Goal: Transaction & Acquisition: Register for event/course

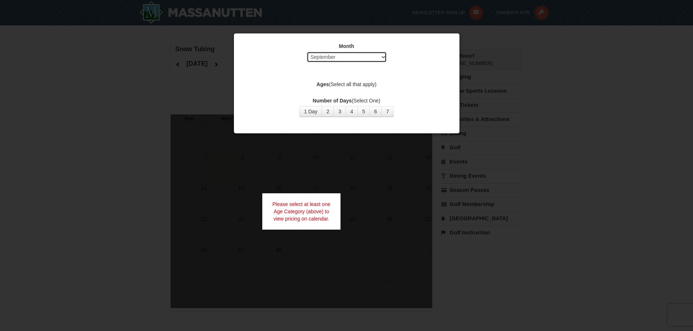
click at [359, 58] on select "Select September October November December January February March April May Jun…" at bounding box center [347, 57] width 80 height 11
select select "12"
click at [307, 52] on select "Select September October November December January February March April May Jun…" at bounding box center [347, 57] width 80 height 11
click at [312, 111] on button "1 Day" at bounding box center [310, 111] width 23 height 11
click at [344, 85] on label "Ages (Select all that apply)" at bounding box center [346, 84] width 207 height 7
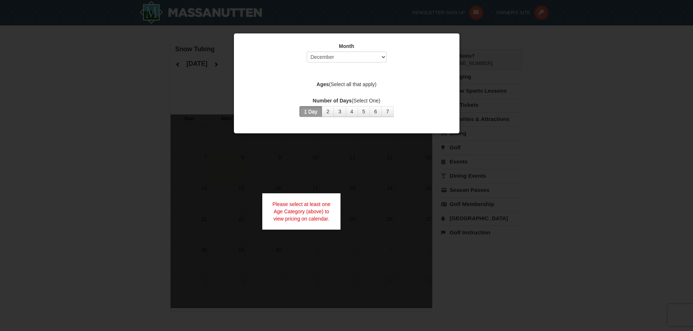
click at [344, 76] on div "Month Select September October November December January February March April M…" at bounding box center [346, 79] width 218 height 85
click at [339, 91] on div "Month Select September October November December January February March April M…" at bounding box center [346, 79] width 218 height 85
click at [355, 89] on div "Month Select September October November December January February March April M…" at bounding box center [346, 79] width 218 height 85
click at [360, 86] on label "Ages (Select all that apply)" at bounding box center [346, 84] width 207 height 7
click at [416, 75] on div "Month Select September October November December January February March April M…" at bounding box center [346, 79] width 218 height 85
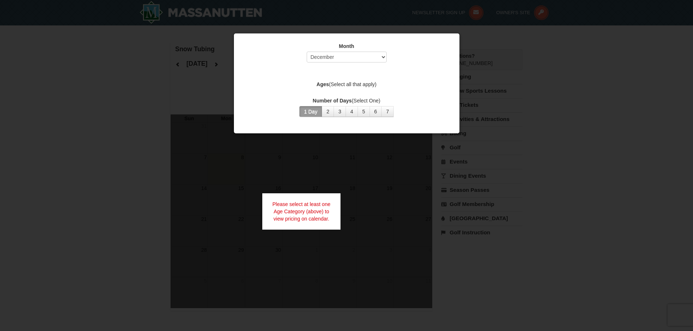
click at [511, 69] on div at bounding box center [346, 165] width 693 height 331
click at [609, 71] on div at bounding box center [346, 165] width 693 height 331
click at [119, 205] on div at bounding box center [346, 165] width 693 height 331
click at [348, 58] on select "Select September October November December January February March April May Jun…" at bounding box center [347, 57] width 80 height 11
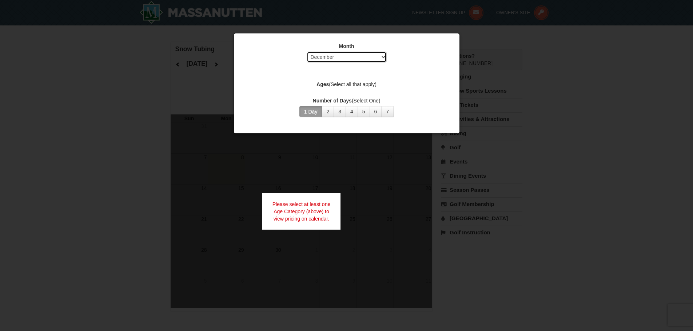
click at [348, 58] on select "Select September October November December January February March April May Jun…" at bounding box center [347, 57] width 80 height 11
click at [340, 78] on div "Month Select September October November December January February March April M…" at bounding box center [346, 79] width 218 height 85
click at [347, 71] on div "Month Select September October November December January February March April M…" at bounding box center [346, 79] width 218 height 85
drag, startPoint x: 354, startPoint y: 86, endPoint x: 347, endPoint y: 87, distance: 7.4
click at [354, 84] on label "Ages (Select all that apply)" at bounding box center [346, 84] width 207 height 7
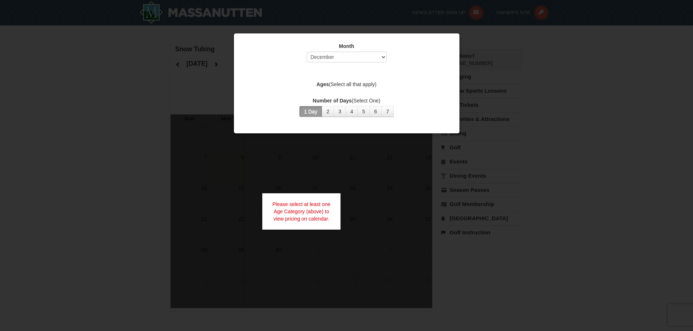
click at [337, 93] on div "Month Select September October November December January February March April M…" at bounding box center [346, 79] width 218 height 85
click at [346, 93] on div "Month Select September October November December January February March April M…" at bounding box center [346, 79] width 218 height 85
click at [364, 83] on label "Ages (Select all that apply)" at bounding box center [346, 84] width 207 height 7
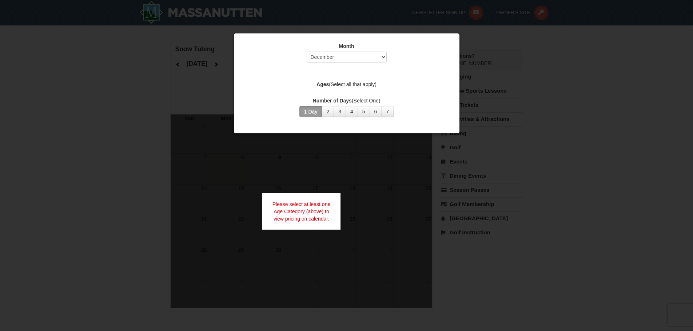
click at [319, 86] on strong "Ages" at bounding box center [322, 84] width 12 height 6
click at [345, 77] on div "Month Select September October November December January February March April M…" at bounding box center [346, 79] width 218 height 85
drag, startPoint x: 355, startPoint y: 74, endPoint x: 376, endPoint y: 76, distance: 20.5
click at [357, 74] on div "Month Select September October November December January February March April M…" at bounding box center [346, 79] width 218 height 85
click at [376, 76] on div "Month Select September October November December January February March April M…" at bounding box center [346, 79] width 218 height 85
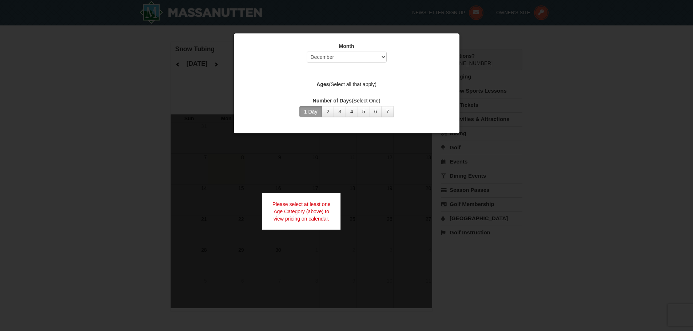
click at [362, 96] on div "Month Select September October November December January February March April M…" at bounding box center [346, 79] width 218 height 85
click at [325, 116] on button "2" at bounding box center [328, 111] width 12 height 11
click at [427, 105] on div "Number of Days (Select One) 1 Day 2 3 4 5 6 7 8 9 10 11 12 13 14 15" at bounding box center [346, 107] width 207 height 20
click at [445, 98] on label "Number of Days (Select One)" at bounding box center [346, 100] width 207 height 7
click at [533, 135] on div at bounding box center [346, 165] width 693 height 331
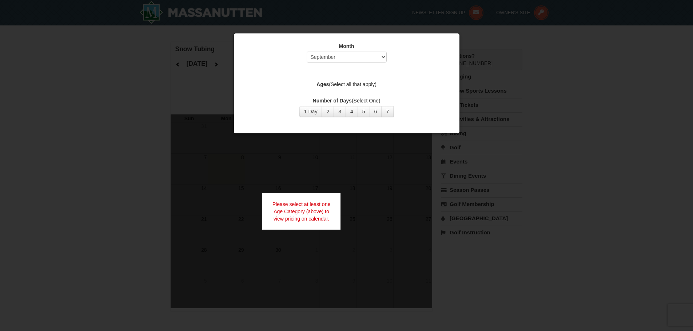
click at [322, 85] on strong "Ages" at bounding box center [322, 84] width 12 height 6
click at [317, 61] on select "Select September October November December January February March April May Jun…" at bounding box center [347, 57] width 80 height 11
select select "12"
click at [307, 52] on select "Select September October November December January February March April May Jun…" at bounding box center [347, 57] width 80 height 11
click at [316, 114] on button "1 Day" at bounding box center [310, 111] width 23 height 11
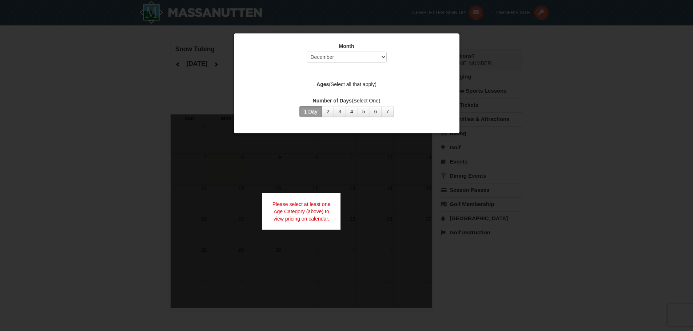
click at [598, 178] on div at bounding box center [346, 165] width 693 height 331
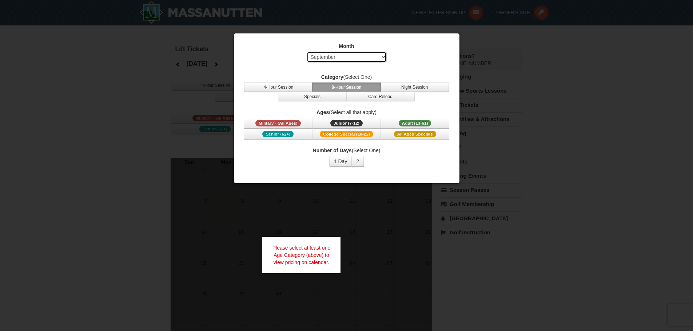
click at [348, 53] on select "Select September October November December January February March April May Jun…" at bounding box center [347, 57] width 80 height 11
select select "12"
click at [307, 52] on select "Select September October November December January February March April May Jun…" at bounding box center [347, 57] width 80 height 11
click at [273, 122] on span "Military - (All Ages)" at bounding box center [277, 123] width 45 height 7
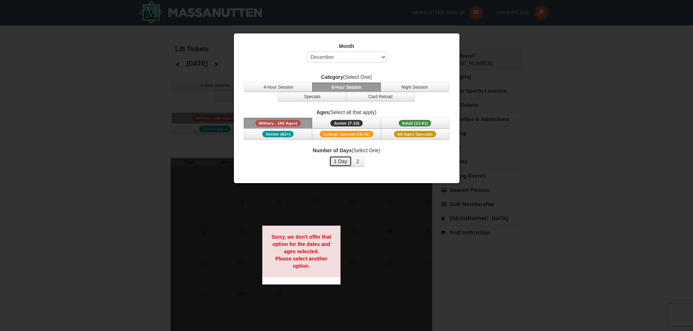
click at [344, 159] on button "1 Day" at bounding box center [340, 161] width 23 height 11
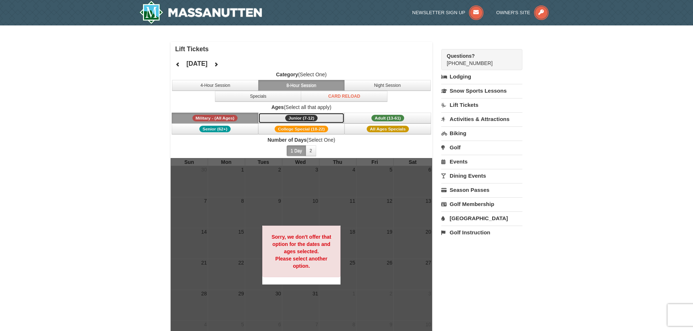
click at [292, 120] on span "Junior (7-12)" at bounding box center [301, 118] width 32 height 7
click at [375, 130] on span "All Ages Specials" at bounding box center [388, 129] width 42 height 7
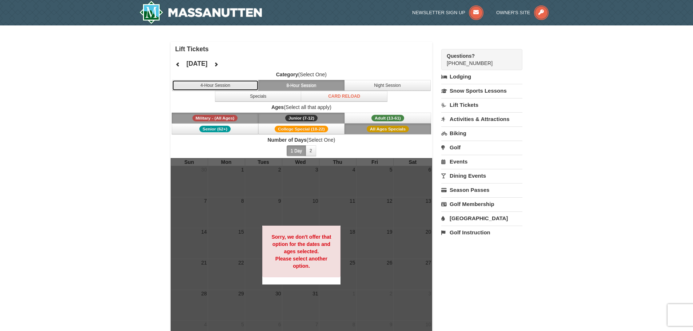
click at [221, 85] on button "4-Hour Session" at bounding box center [215, 85] width 87 height 11
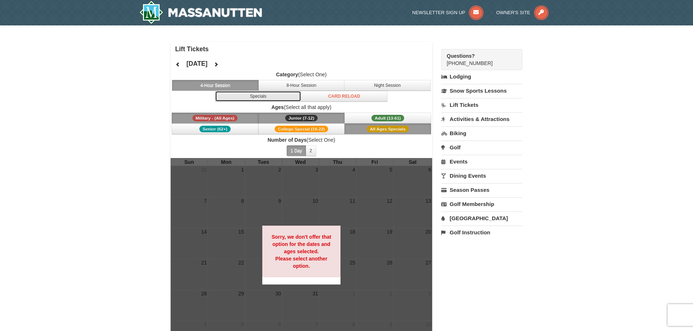
click at [248, 97] on button "Specials" at bounding box center [258, 96] width 87 height 11
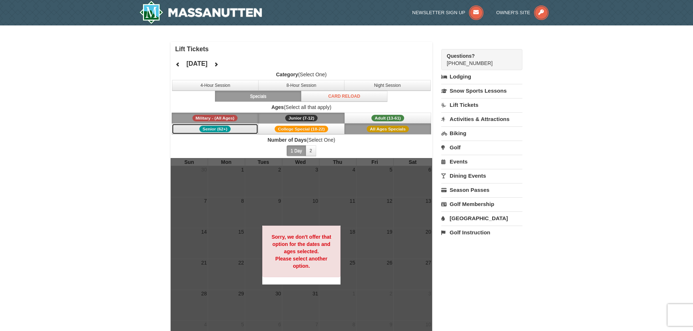
click at [225, 128] on span "Senior (62+)" at bounding box center [214, 129] width 31 height 7
click at [285, 129] on span "College Special (18-22)" at bounding box center [301, 129] width 53 height 7
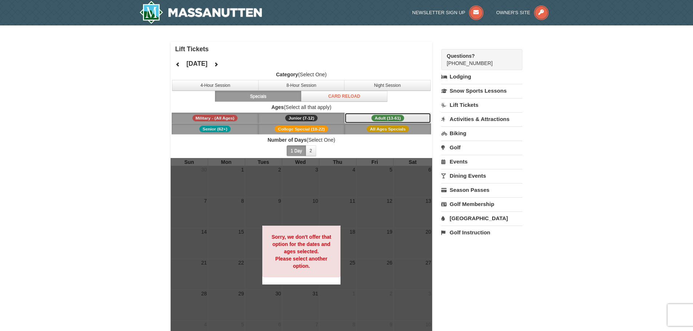
click at [378, 119] on span "Adult (13-61)" at bounding box center [387, 118] width 33 height 7
click at [339, 96] on button "Card Reload" at bounding box center [344, 96] width 87 height 11
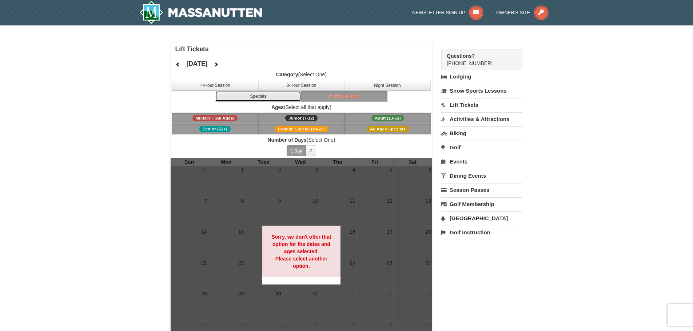
click at [264, 96] on button "Specials" at bounding box center [258, 96] width 87 height 11
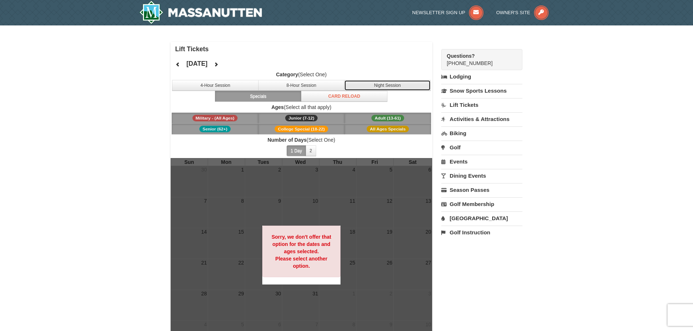
click at [410, 87] on button "Night Session" at bounding box center [387, 85] width 87 height 11
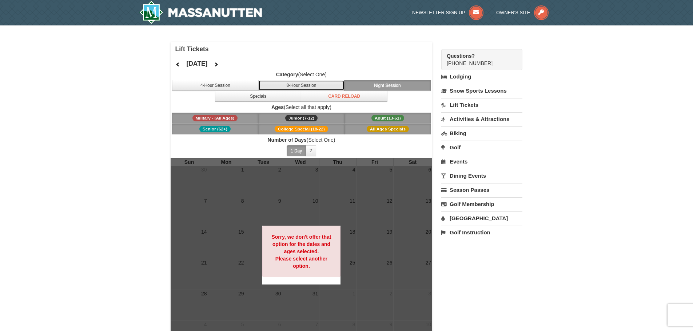
click at [315, 89] on button "8-Hour Session" at bounding box center [301, 85] width 87 height 11
click at [219, 66] on icon at bounding box center [215, 64] width 5 height 5
click at [223, 66] on button at bounding box center [216, 64] width 15 height 11
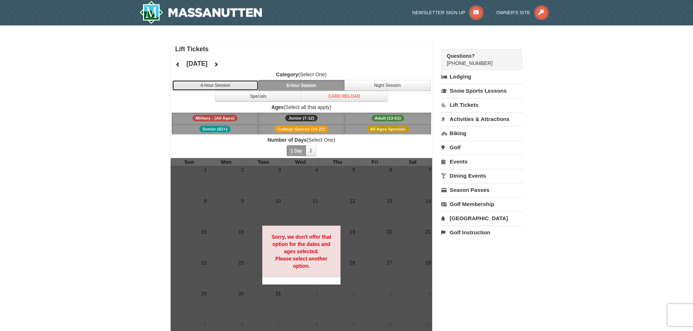
click at [226, 84] on button "4-Hour Session" at bounding box center [215, 85] width 87 height 11
click at [179, 66] on icon at bounding box center [177, 64] width 5 height 5
click at [467, 93] on link "Snow Sports Lessons" at bounding box center [481, 90] width 81 height 13
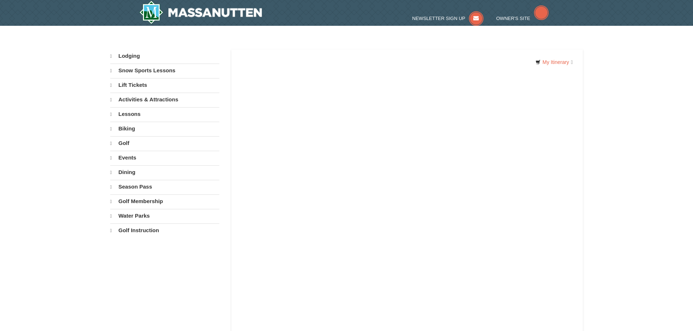
select select "9"
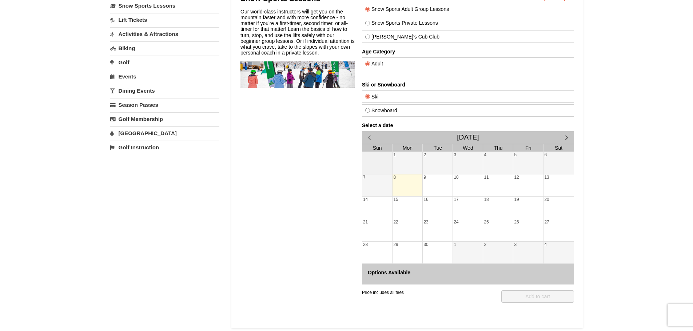
scroll to position [73, 0]
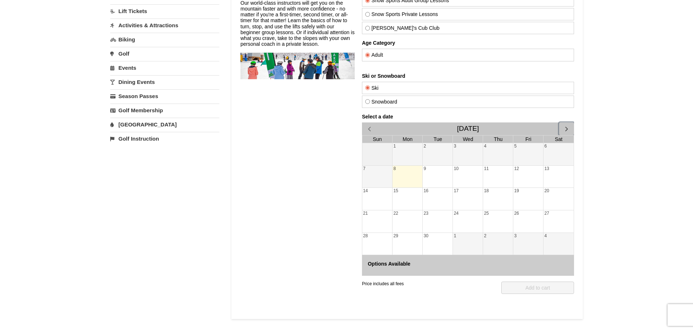
click at [566, 130] on span "button" at bounding box center [566, 129] width 8 height 8
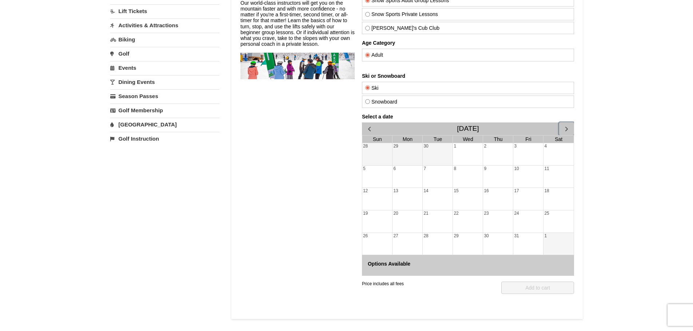
click at [566, 130] on span "button" at bounding box center [566, 129] width 8 height 8
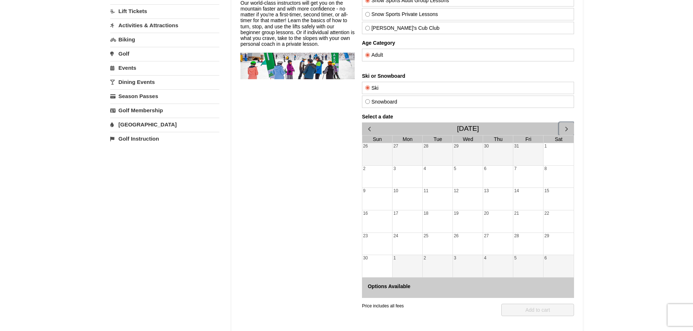
click at [566, 130] on span "button" at bounding box center [566, 129] width 8 height 8
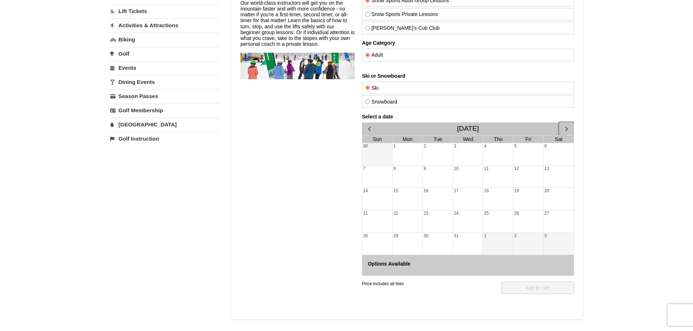
click at [466, 223] on div "24" at bounding box center [467, 222] width 30 height 22
click at [550, 219] on div "27" at bounding box center [558, 222] width 30 height 22
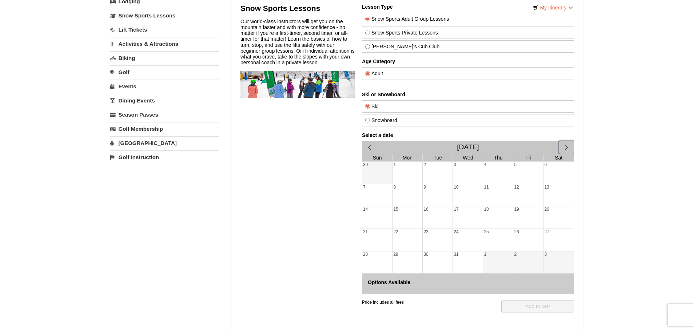
scroll to position [0, 0]
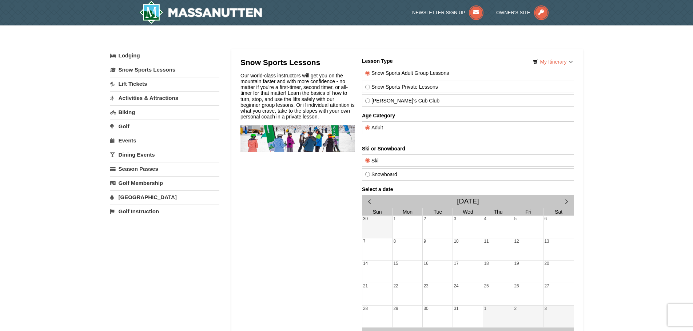
click at [381, 88] on label "Snow Sports Private Lessons" at bounding box center [467, 87] width 205 height 6
click at [370, 88] on input "Snow Sports Private Lessons" at bounding box center [367, 87] width 5 height 5
radio input "true"
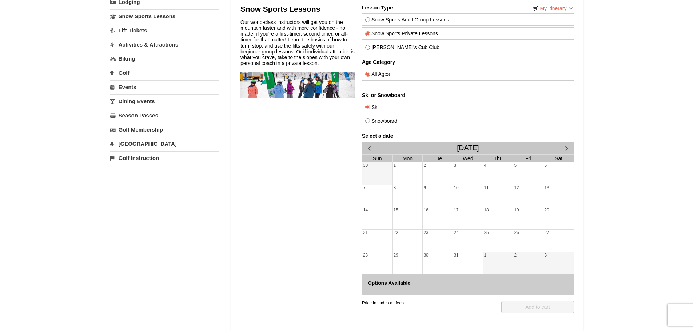
scroll to position [73, 0]
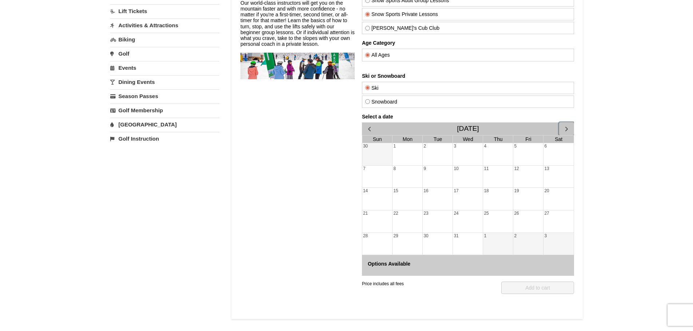
click at [566, 127] on span "button" at bounding box center [566, 129] width 8 height 8
click at [368, 129] on span "button" at bounding box center [369, 129] width 8 height 8
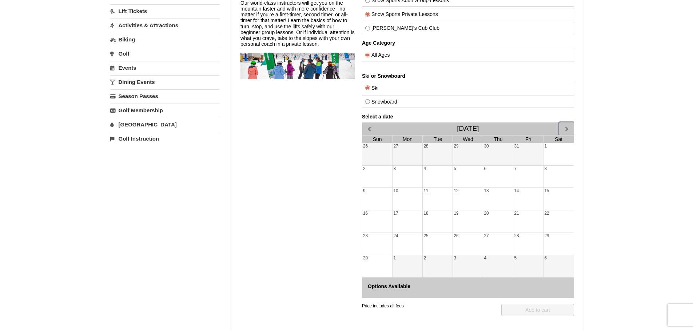
click at [565, 129] on span "button" at bounding box center [566, 129] width 8 height 8
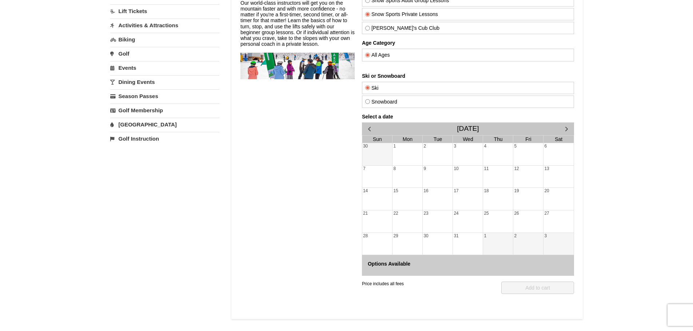
click at [383, 262] on div "Options Available" at bounding box center [468, 265] width 212 height 20
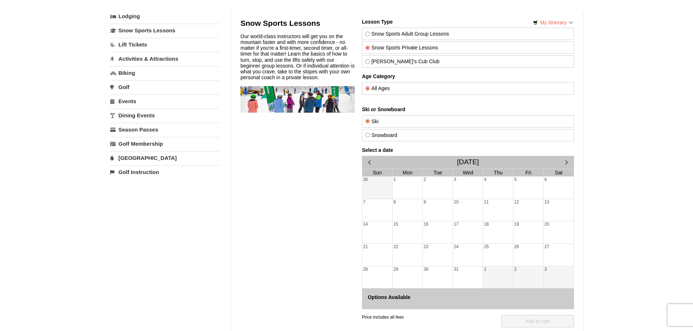
scroll to position [0, 0]
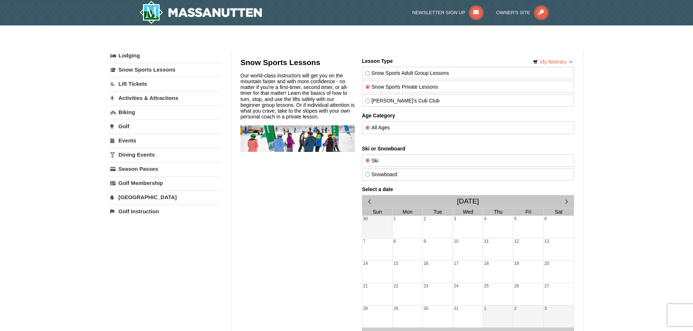
click at [137, 85] on link "Lift Tickets" at bounding box center [164, 83] width 109 height 13
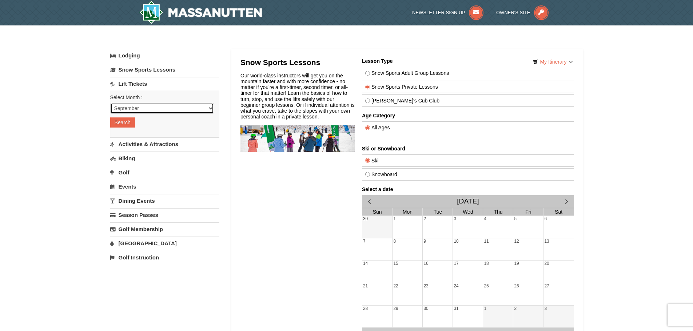
click at [139, 113] on select "September October November December January February March April May June July …" at bounding box center [162, 108] width 104 height 11
select select "12"
click at [110, 103] on select "September October November December January February March April May June July …" at bounding box center [162, 108] width 104 height 11
click at [117, 125] on button "Search" at bounding box center [122, 122] width 25 height 10
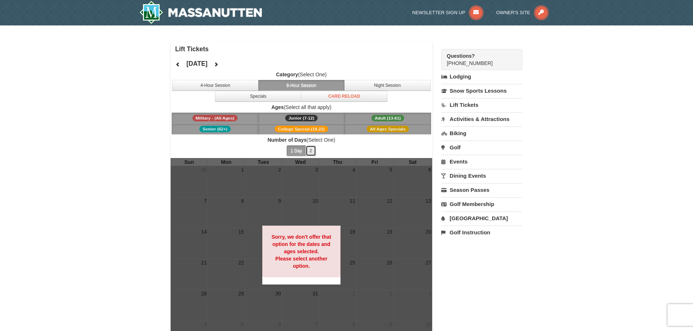
click at [309, 151] on button "2" at bounding box center [310, 150] width 11 height 11
click at [284, 151] on span "Number of Days (Select One) 1 Day 2 3 4 5 6 7 8 9 10 11 12 13 14 15" at bounding box center [302, 147] width 262 height 22
click at [298, 152] on button "1 Day" at bounding box center [296, 150] width 19 height 11
click at [460, 119] on link "Activities & Attractions" at bounding box center [481, 118] width 81 height 13
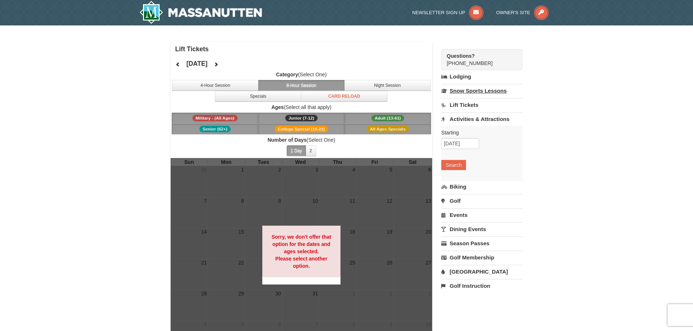
click at [466, 91] on link "Snow Sports Lessons" at bounding box center [481, 90] width 81 height 13
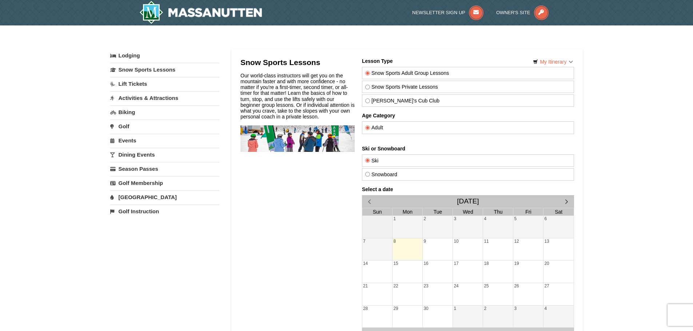
click at [403, 90] on label "Snow Sports Private Lessons" at bounding box center [467, 87] width 205 height 6
click at [370, 89] on input "Snow Sports Private Lessons" at bounding box center [367, 87] width 5 height 5
radio input "true"
click at [413, 247] on div "8" at bounding box center [407, 250] width 30 height 22
click at [439, 248] on div "9" at bounding box center [437, 250] width 30 height 22
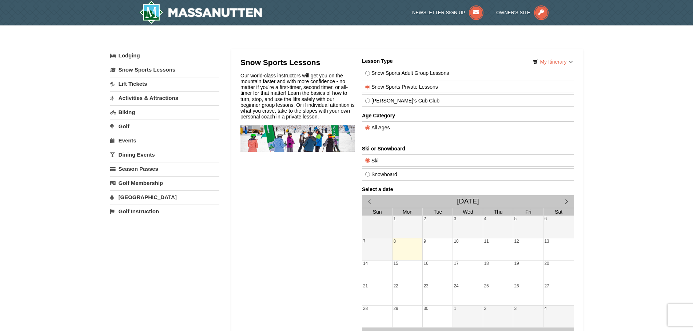
click at [467, 248] on div "10" at bounding box center [467, 250] width 30 height 22
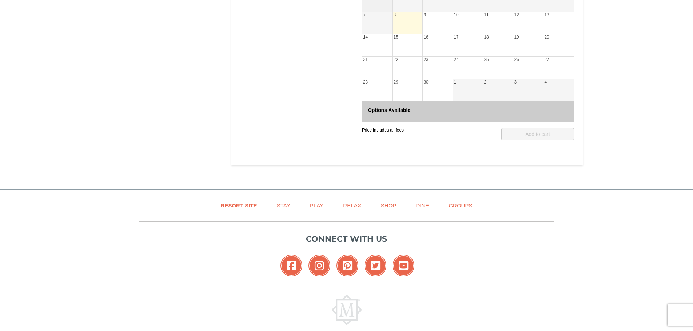
scroll to position [255, 0]
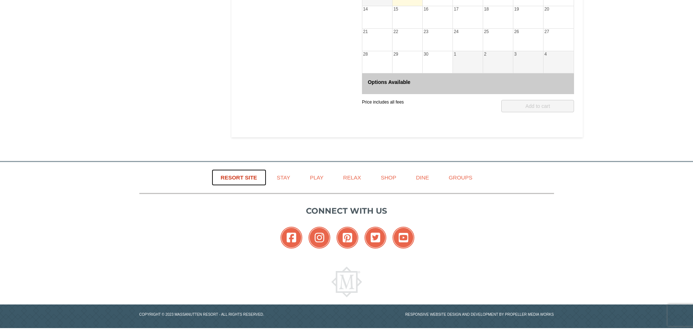
click at [248, 178] on link "Resort Site" at bounding box center [239, 177] width 55 height 16
